Goal: Find specific page/section: Find specific page/section

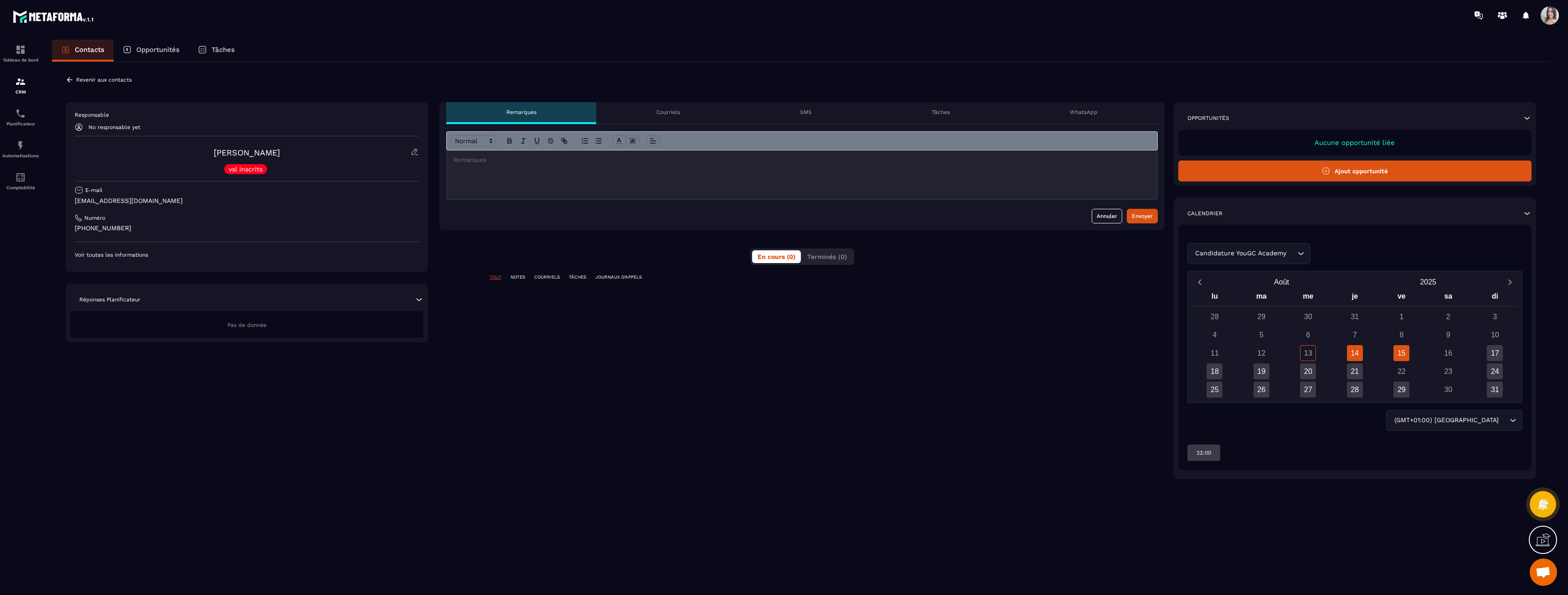
click at [1404, 358] on div "15" at bounding box center [1401, 353] width 16 height 16
click at [1359, 355] on div "14" at bounding box center [1355, 353] width 16 height 16
click at [1400, 350] on div "15" at bounding box center [1401, 353] width 16 height 16
click at [1496, 353] on div "17" at bounding box center [1495, 353] width 16 height 16
click at [24, 110] on img at bounding box center [21, 113] width 11 height 11
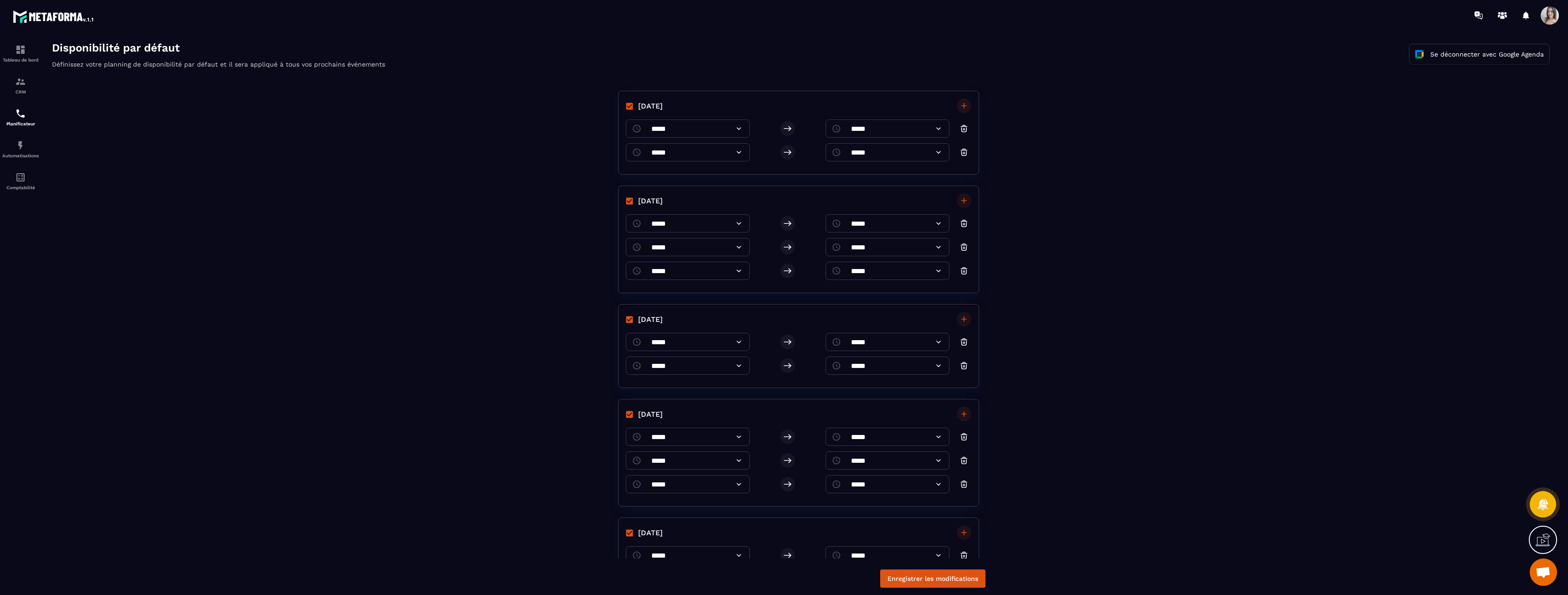
click at [77, 255] on div "[DATE] ​ ***** ​ ​ ***** ​ ​ ***** ​ ​ ***** ​ [DATE] ​ ***** ​ ​ ***** ​ ​ ***…" at bounding box center [800, 319] width 1516 height 479
click at [5, 59] on p "Tableau de bord" at bounding box center [21, 60] width 37 height 5
